Goal: Task Accomplishment & Management: Manage account settings

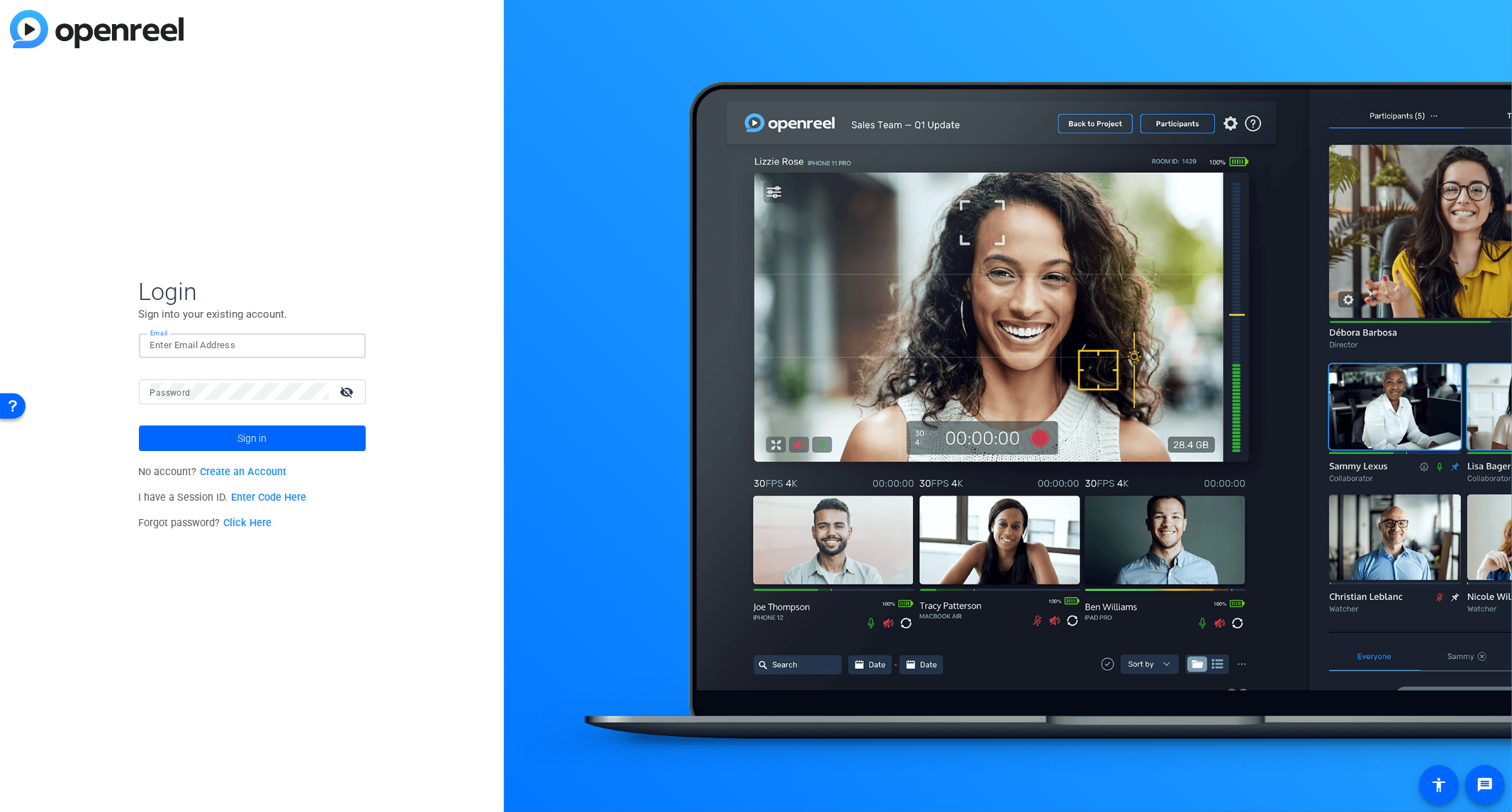
click at [245, 345] on input "Email" at bounding box center [252, 345] width 204 height 17
type input "[PERSON_NAME][EMAIL_ADDRESS][PERSON_NAME][DOMAIN_NAME]"
click at [255, 522] on link "Click Here" at bounding box center [248, 522] width 48 height 12
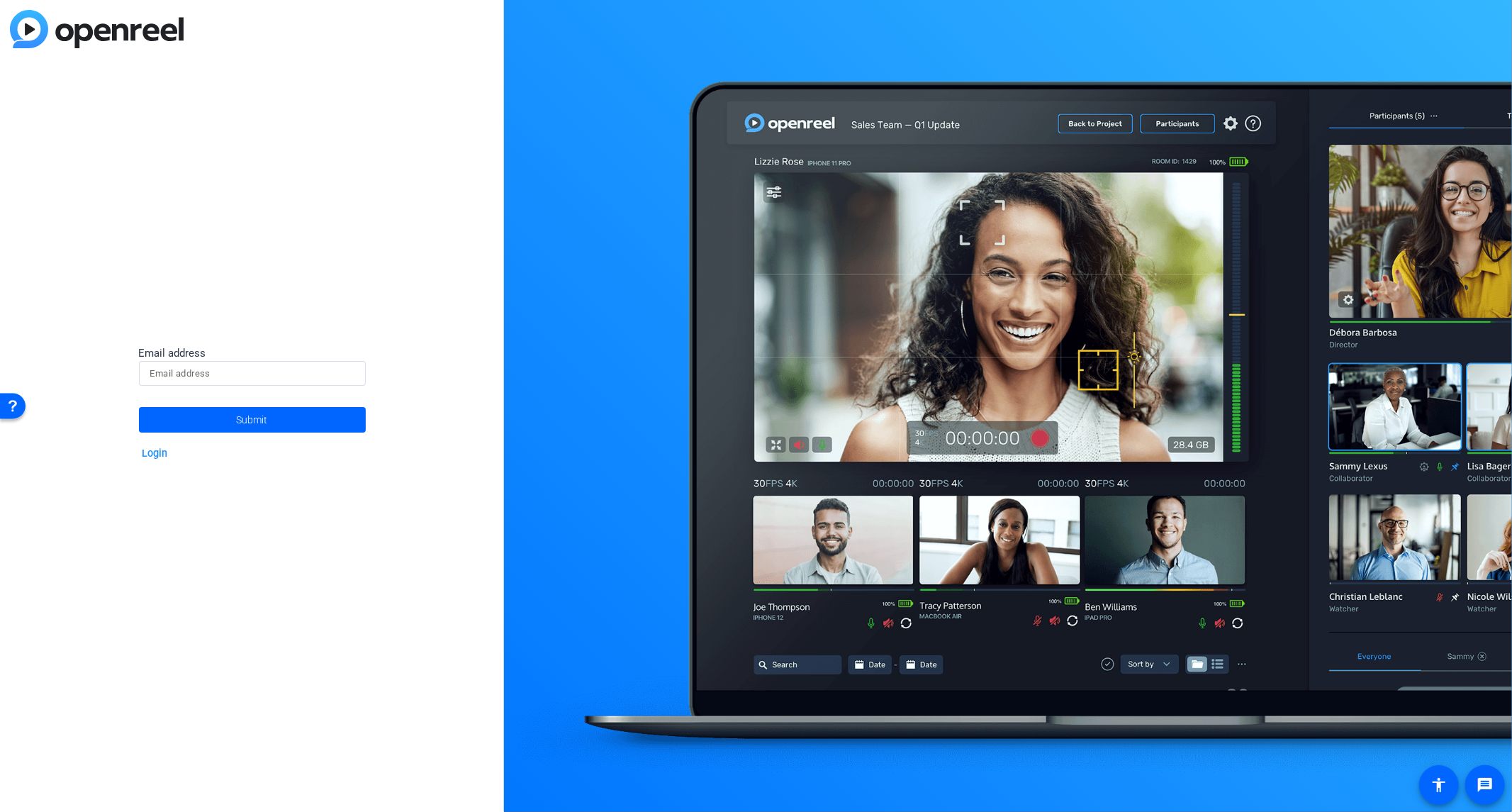
click at [245, 367] on input at bounding box center [252, 373] width 204 height 17
type input "[PERSON_NAME][EMAIL_ADDRESS][PERSON_NAME][DOMAIN_NAME]"
click at [249, 423] on span "Submit" at bounding box center [253, 419] width 31 height 35
